Goal: Information Seeking & Learning: Learn about a topic

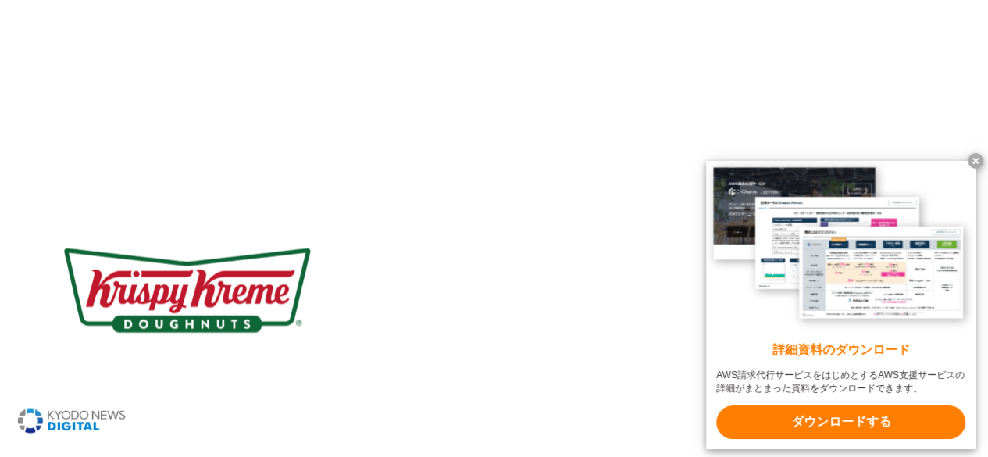
scroll to position [1485, 0]
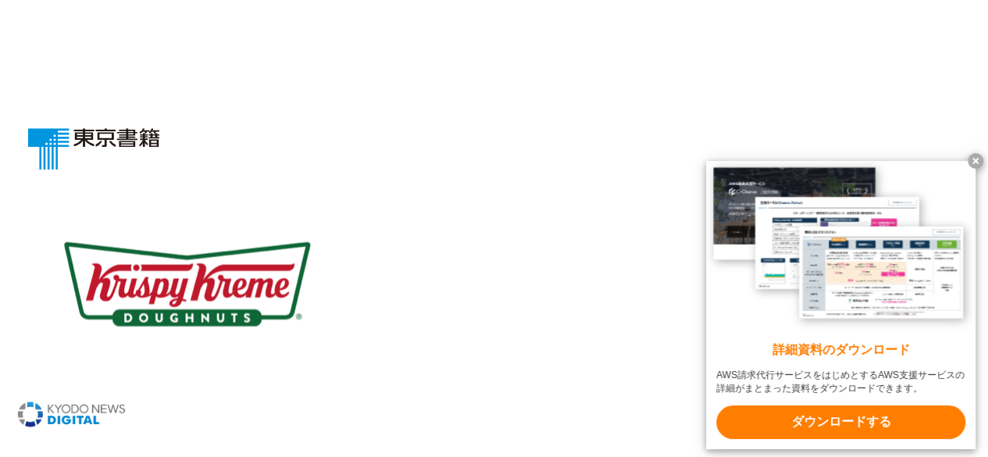
click at [975, 159] on x-t at bounding box center [976, 161] width 16 height 16
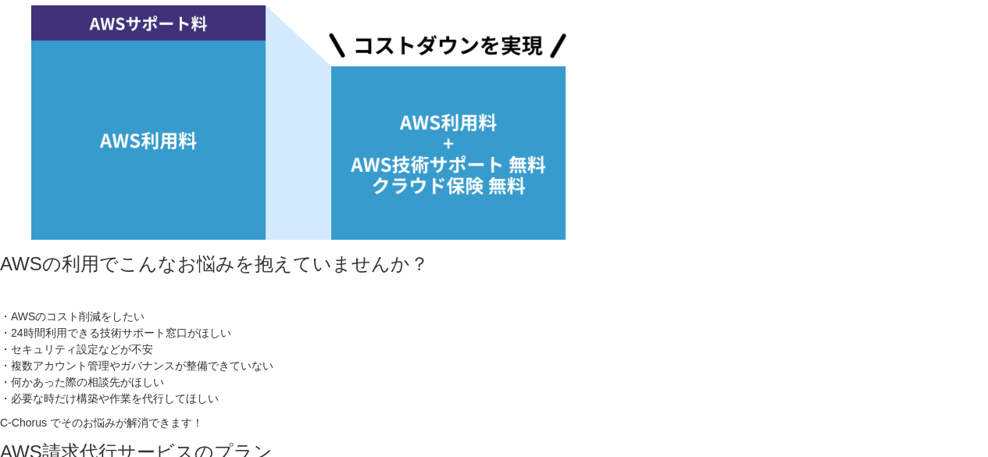
scroll to position [11408, 0]
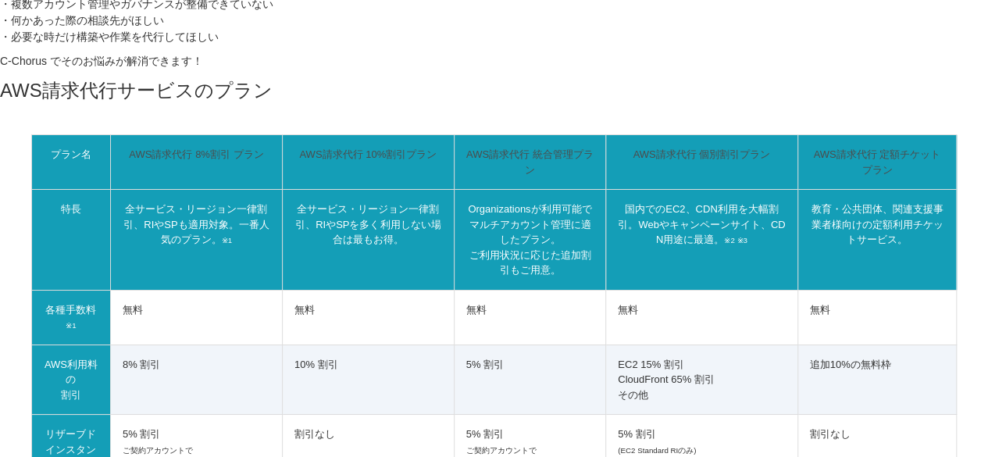
scroll to position [11642, 0]
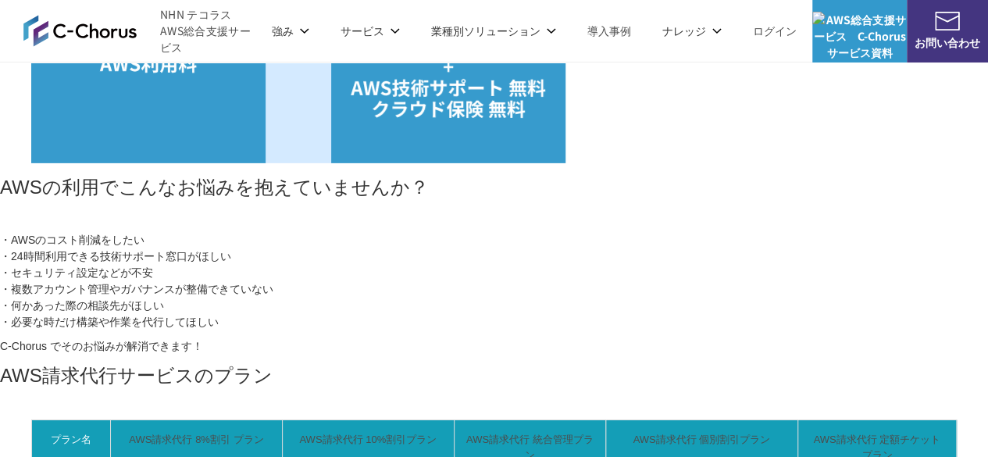
scroll to position [11329, 0]
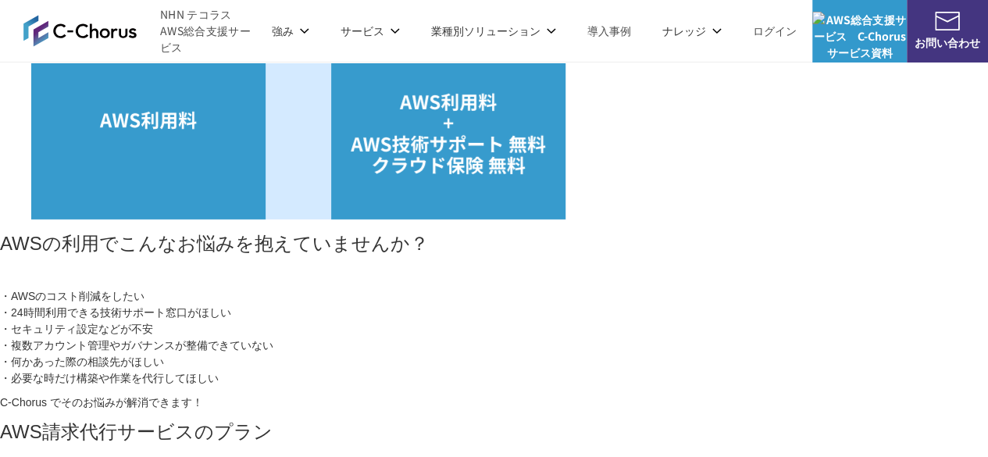
scroll to position [11251, 0]
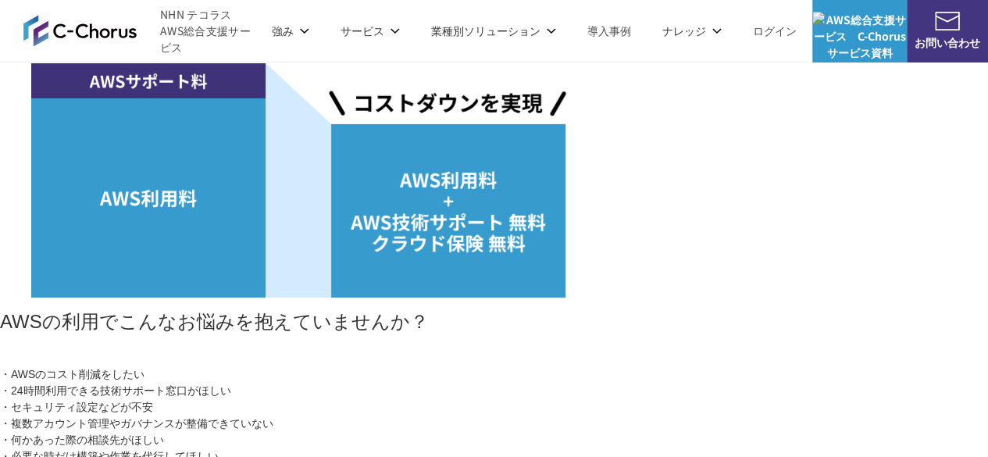
scroll to position [11173, 0]
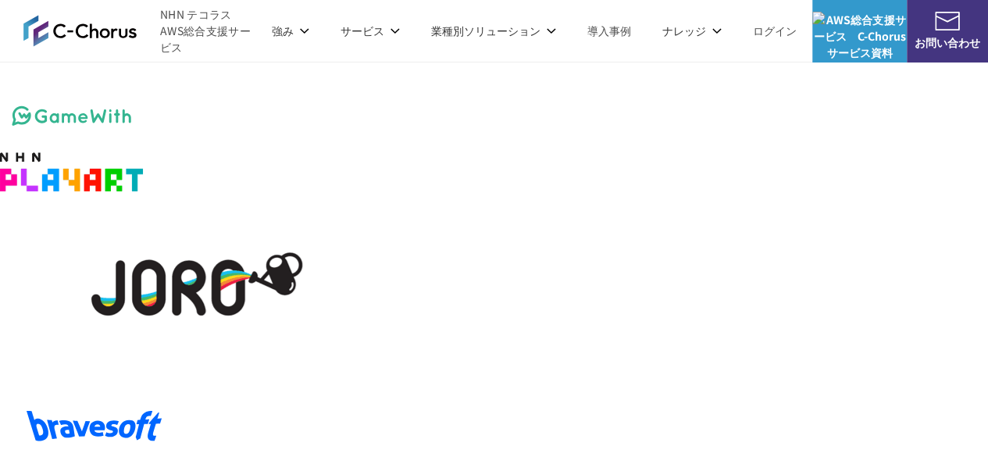
scroll to position [2703, 0]
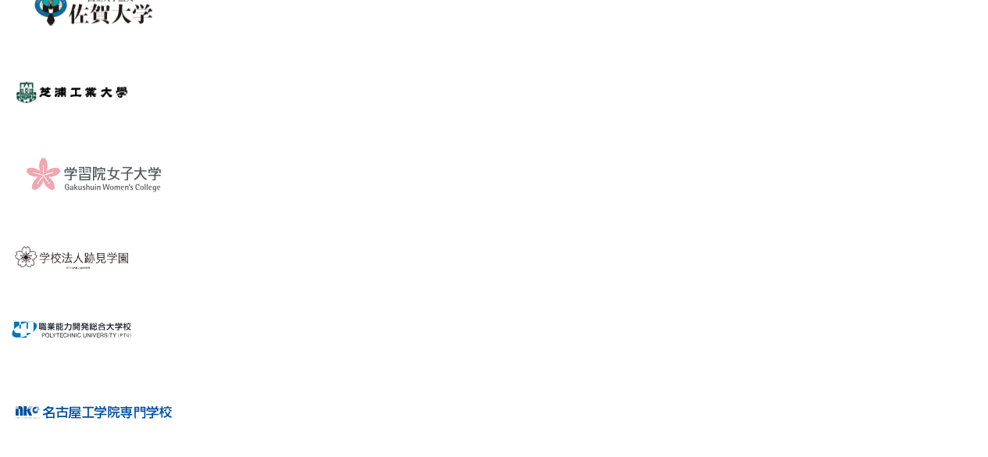
scroll to position [5443, 0]
